Goal: Information Seeking & Learning: Learn about a topic

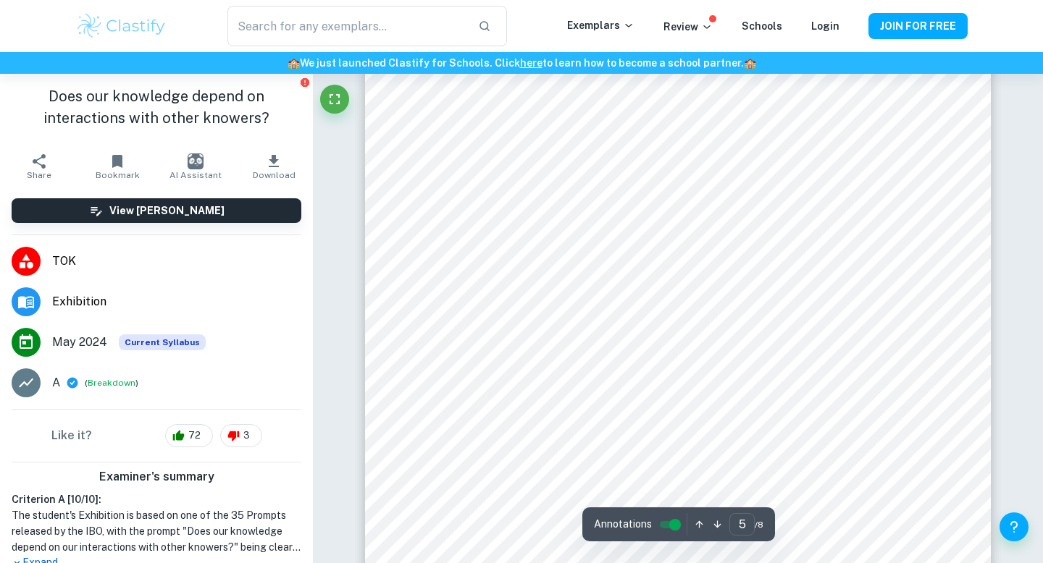
scroll to position [137, 0]
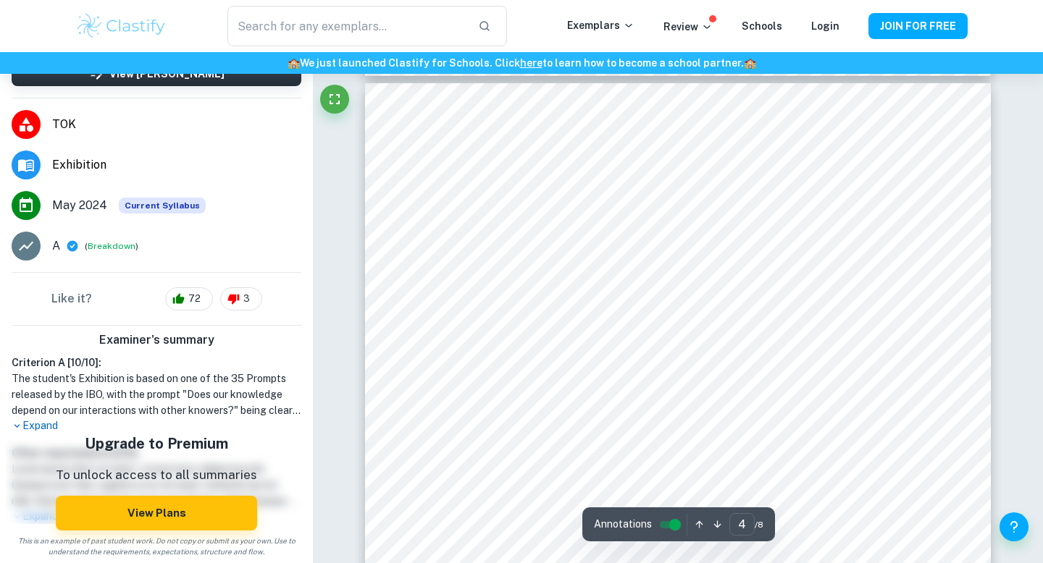
type input "3"
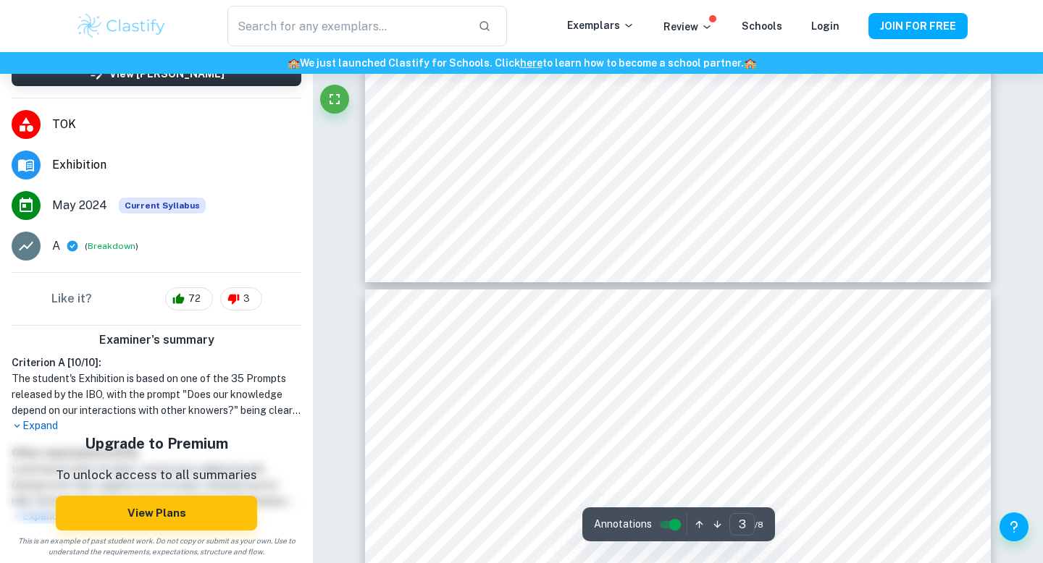
scroll to position [2465, 0]
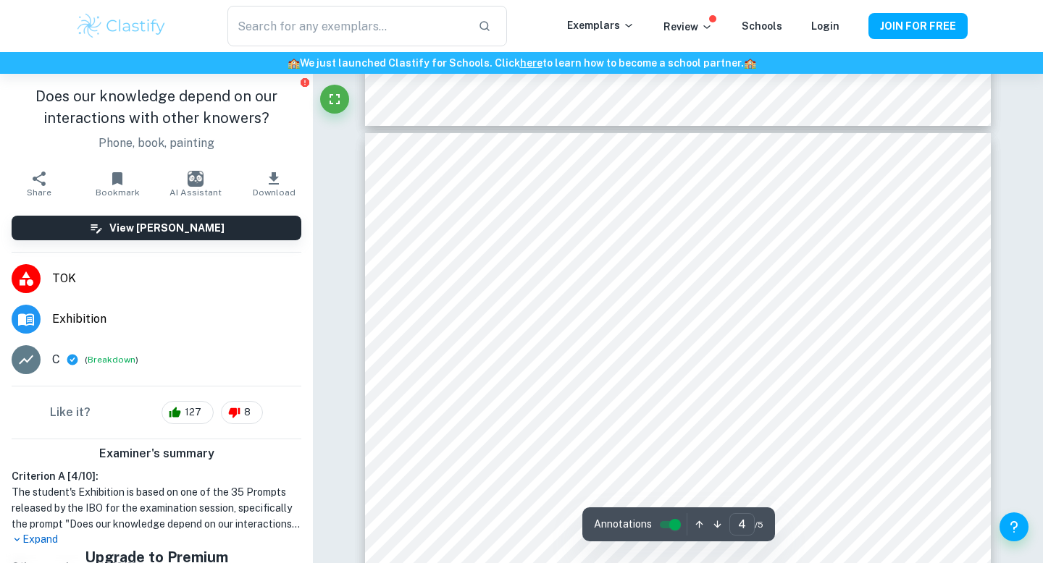
scroll to position [2847, 0]
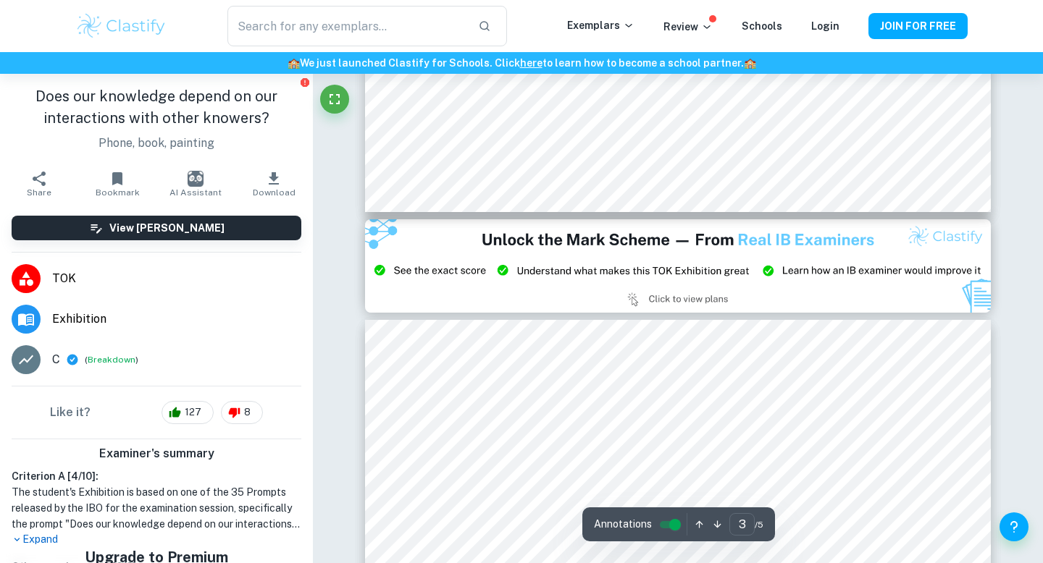
type input "2"
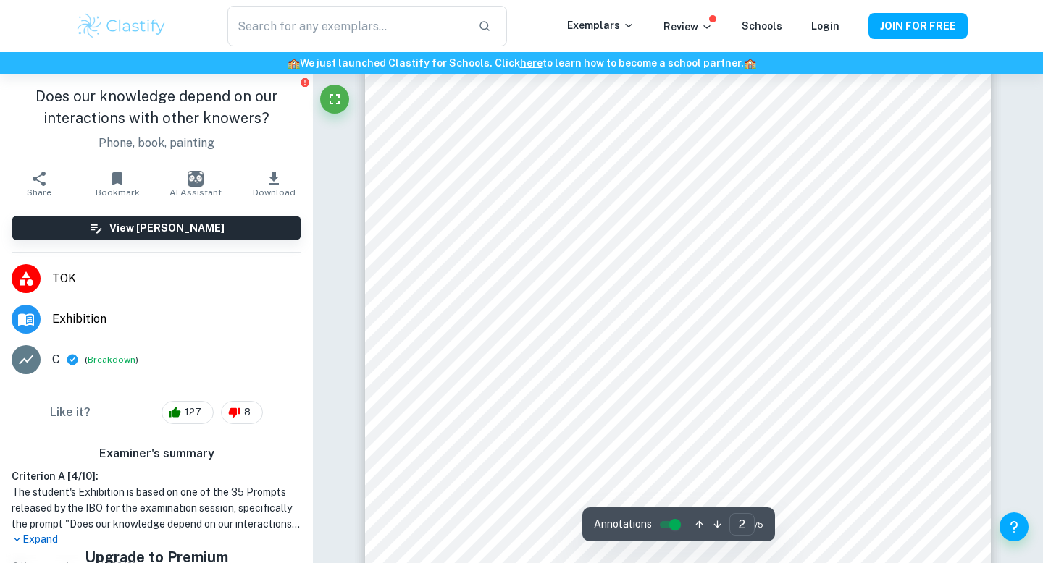
scroll to position [1009, 0]
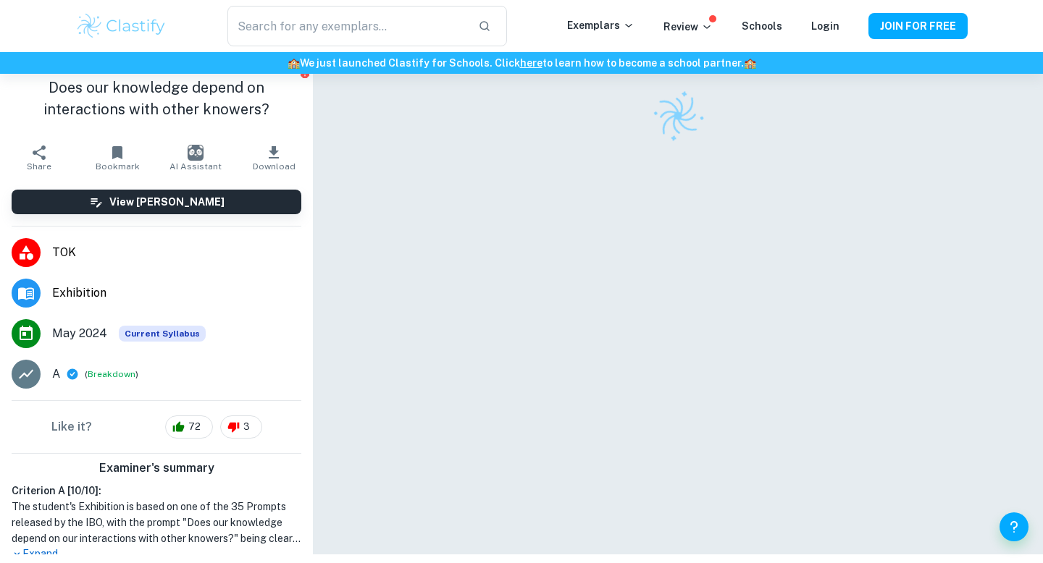
scroll to position [74, 0]
